Goal: Information Seeking & Learning: Check status

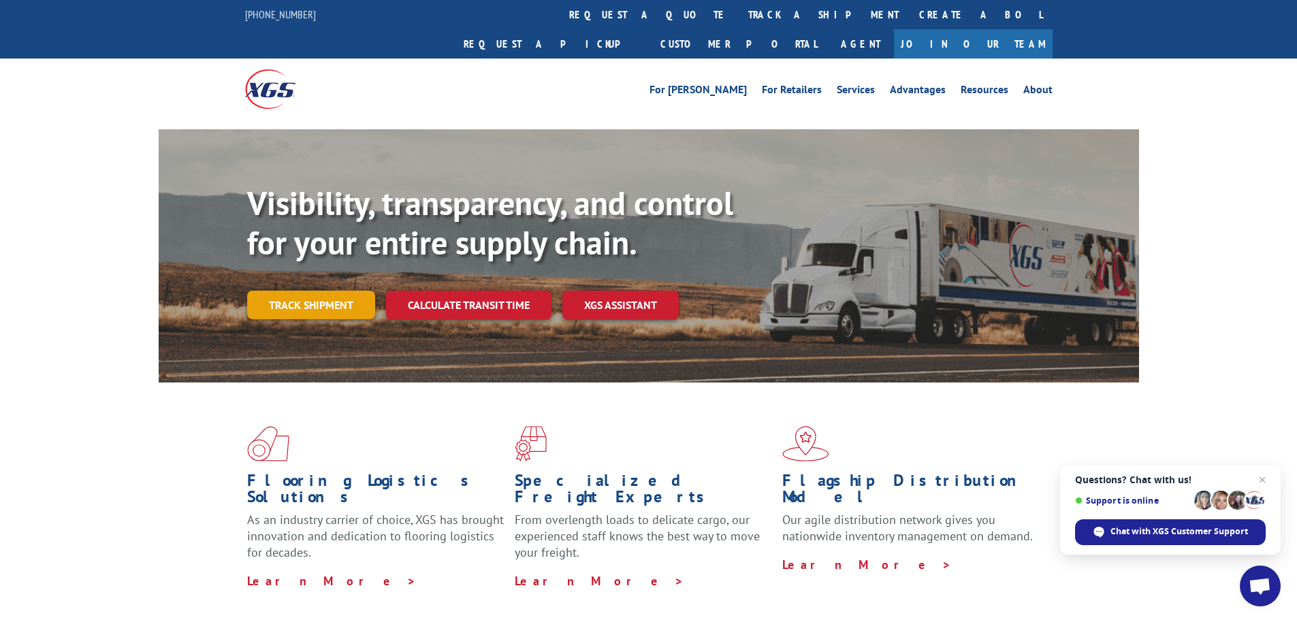
click at [294, 291] on link "Track shipment" at bounding box center [311, 305] width 128 height 29
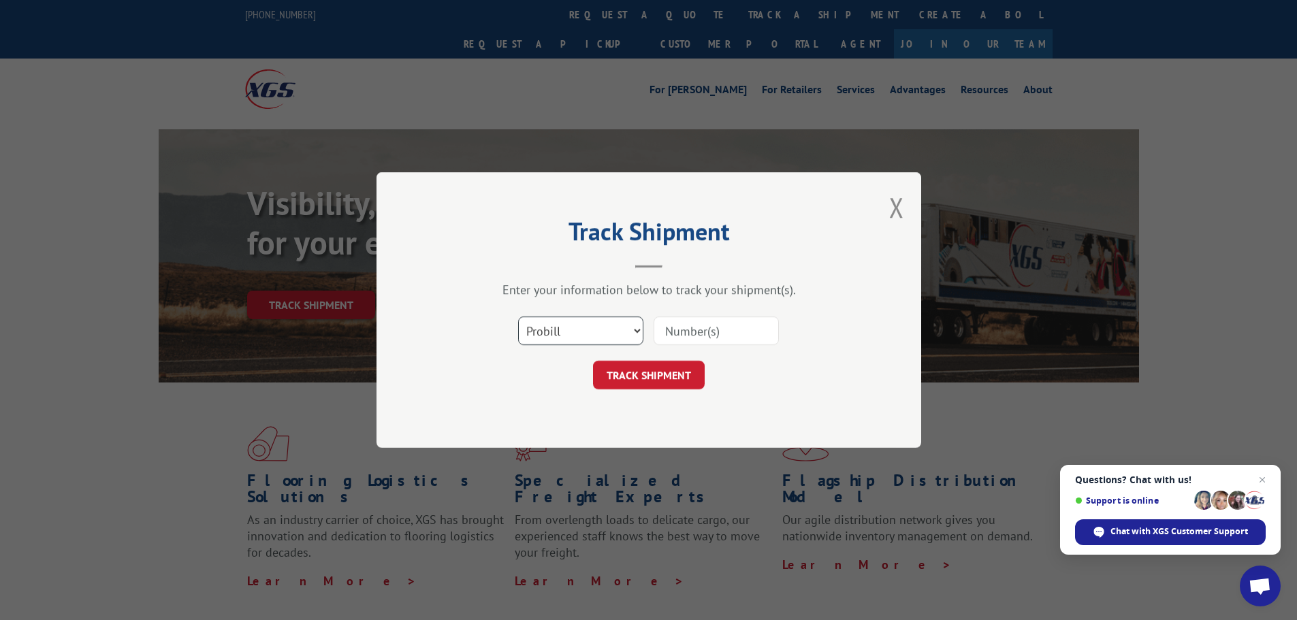
drag, startPoint x: 541, startPoint y: 333, endPoint x: 541, endPoint y: 343, distance: 10.2
click at [541, 336] on select "Select category... Probill BOL PO" at bounding box center [580, 331] width 125 height 29
click at [518, 317] on select "Select category... Probill BOL PO" at bounding box center [580, 331] width 125 height 29
click at [575, 338] on select "Select category... Probill BOL PO" at bounding box center [580, 331] width 125 height 29
select select "bol"
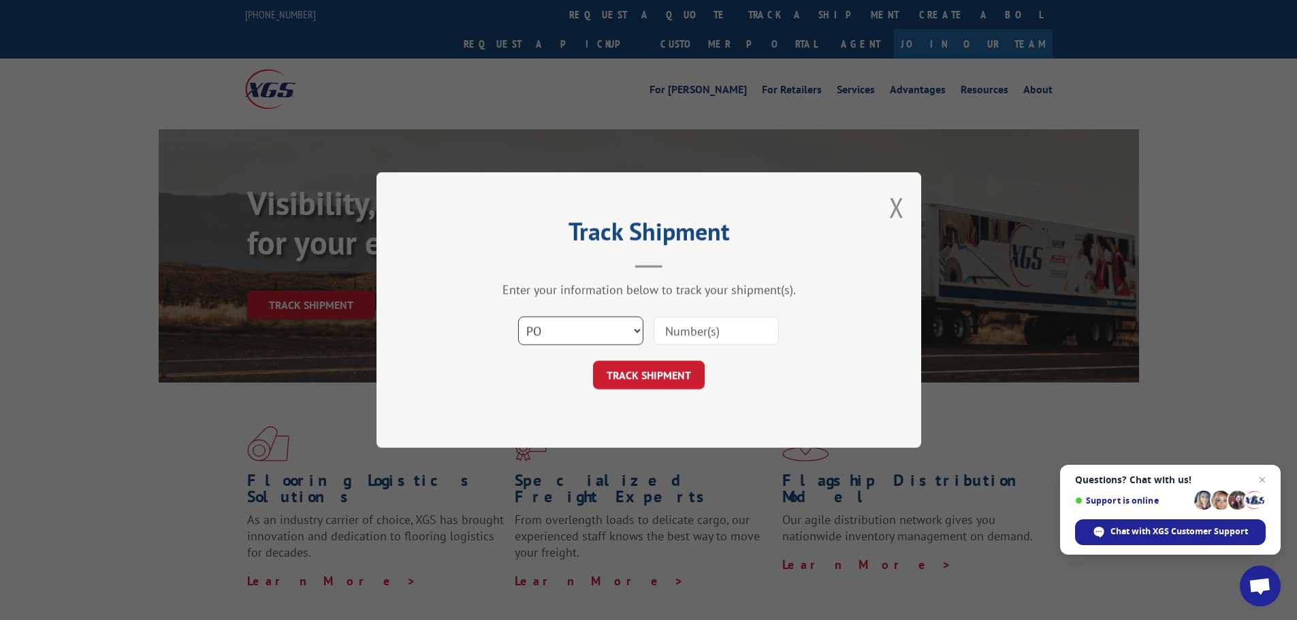
click at [518, 317] on select "Select category... Probill BOL PO" at bounding box center [580, 331] width 125 height 29
click at [697, 323] on input at bounding box center [716, 331] width 125 height 29
paste input "7041405"
type input "7041405"
click at [627, 366] on button "TRACK SHIPMENT" at bounding box center [649, 375] width 112 height 29
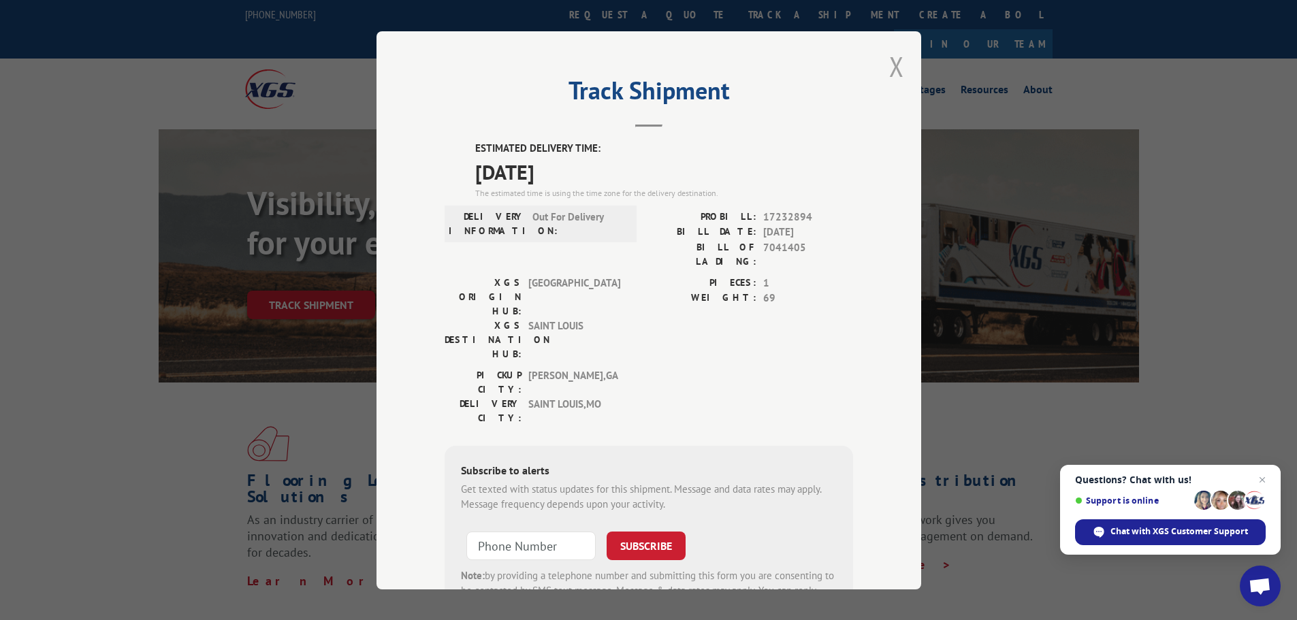
click at [889, 68] on button "Close modal" at bounding box center [896, 66] width 15 height 36
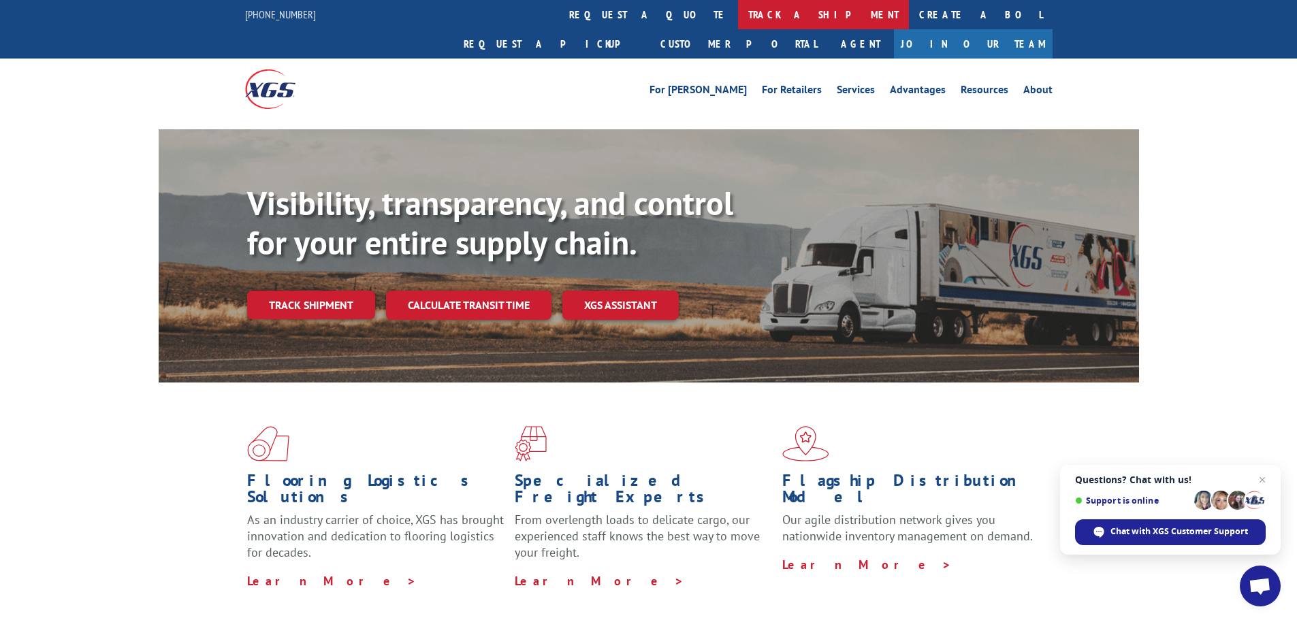
click at [738, 16] on link "track a shipment" at bounding box center [823, 14] width 171 height 29
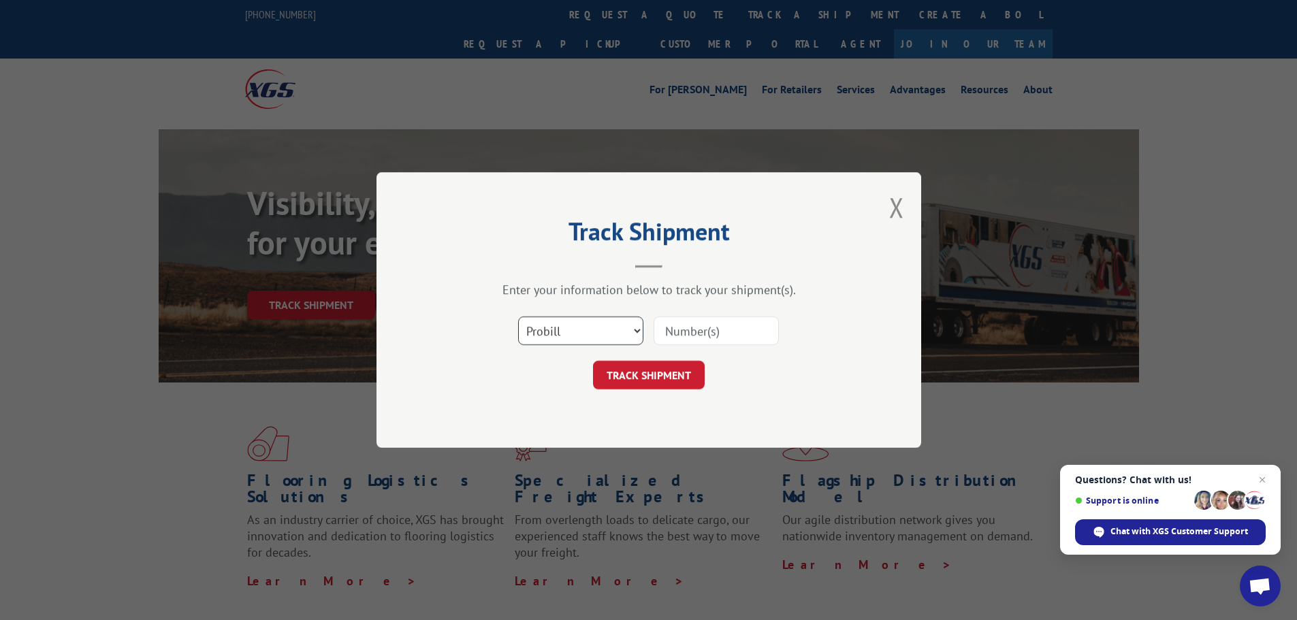
click at [540, 338] on select "Select category... Probill BOL PO" at bounding box center [580, 331] width 125 height 29
select select "bol"
click at [518, 317] on select "Select category... Probill BOL PO" at bounding box center [580, 331] width 125 height 29
click at [713, 325] on input at bounding box center [716, 331] width 125 height 29
paste input "7041404"
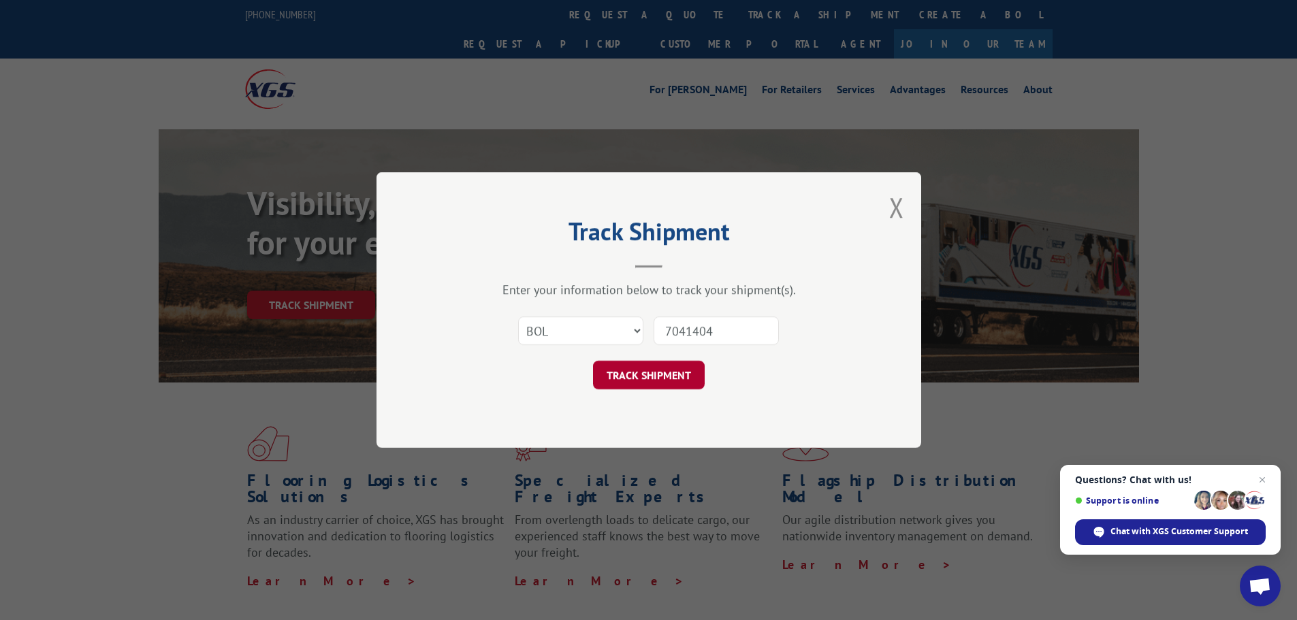
type input "7041404"
click at [635, 368] on button "TRACK SHIPMENT" at bounding box center [649, 375] width 112 height 29
